Goal: Task Accomplishment & Management: Complete application form

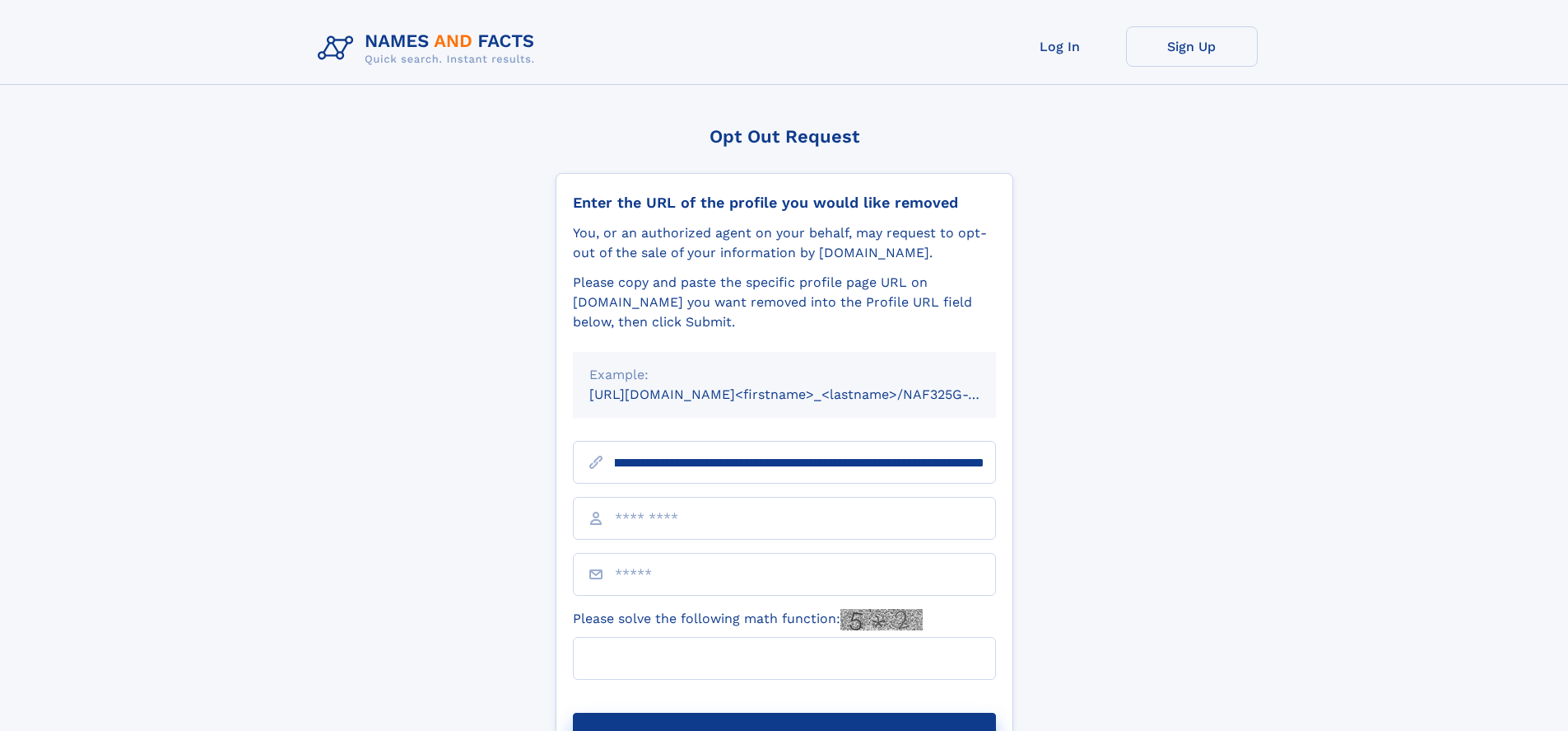
scroll to position [0, 175]
type input "**********"
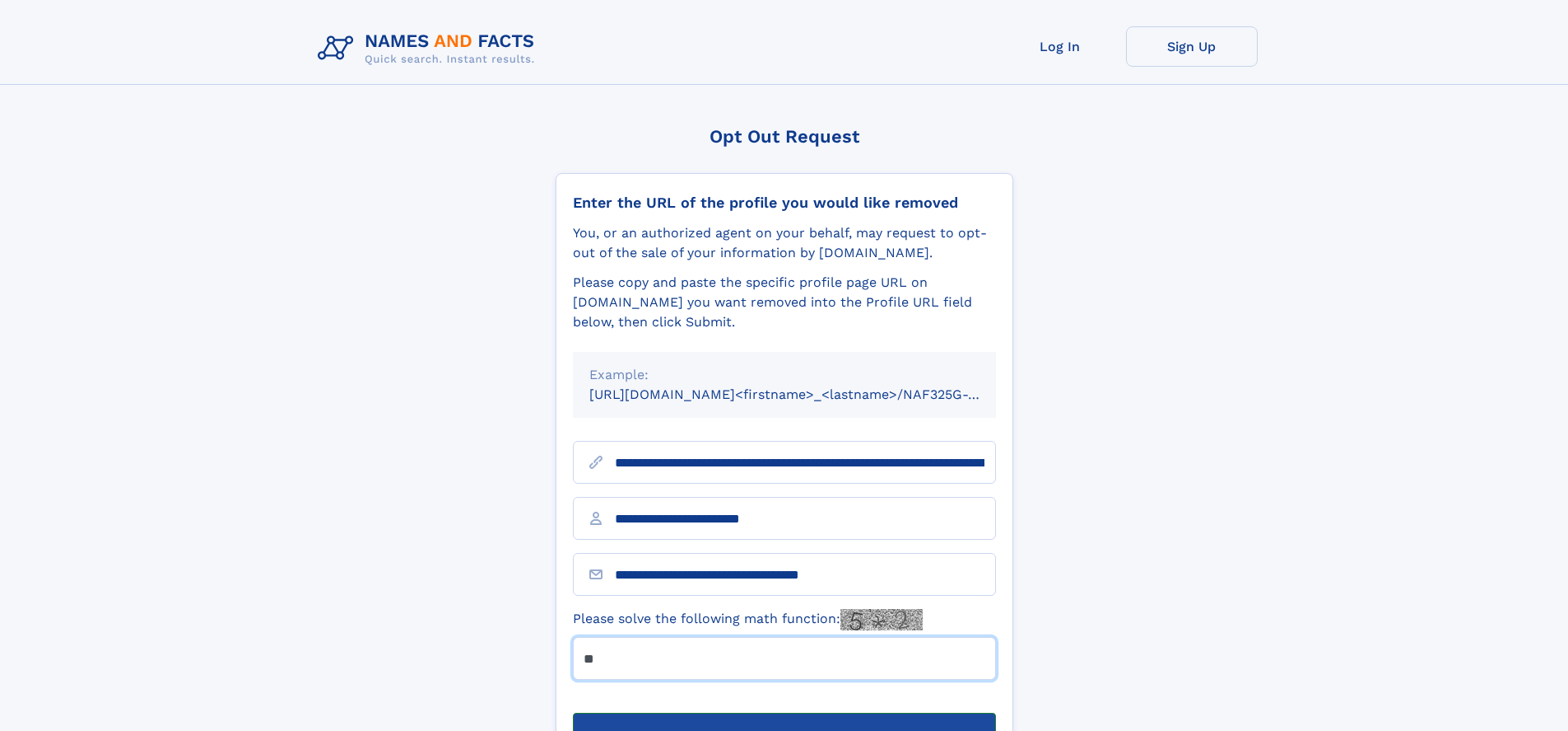
type input "**"
click at [784, 712] on button "Submit Opt Out Request" at bounding box center [784, 738] width 423 height 53
